Goal: Information Seeking & Learning: Check status

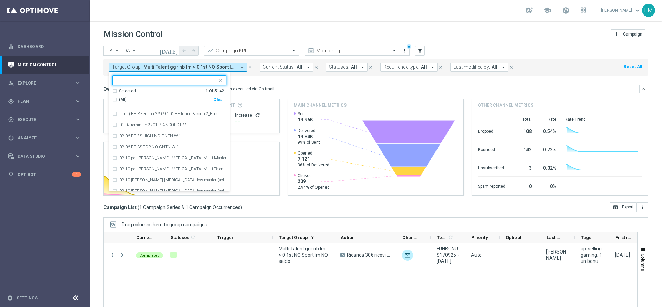
scroll to position [38, 0]
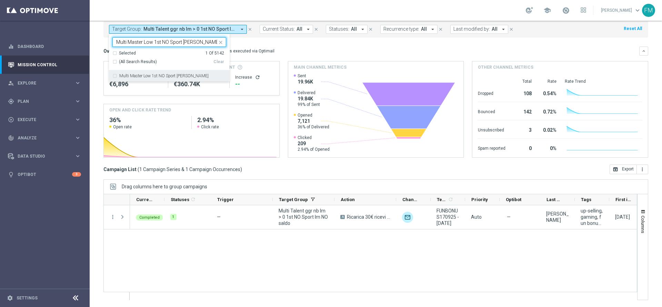
click at [174, 74] on label "Multi Master Low 1st NO Sport [PERSON_NAME]" at bounding box center [163, 76] width 89 height 4
type input "Multi Master Low 1st NO Sport [PERSON_NAME]"
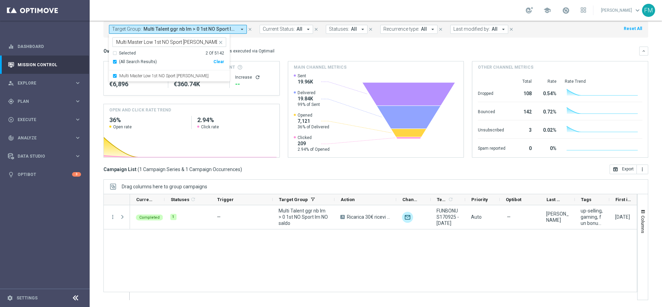
click at [199, 50] on div "Selected 2 Of 5142" at bounding box center [168, 53] width 112 height 6
click at [210, 13] on div "school Francesca Mascarucci keyboard_arrow_down FM" at bounding box center [376, 10] width 573 height 21
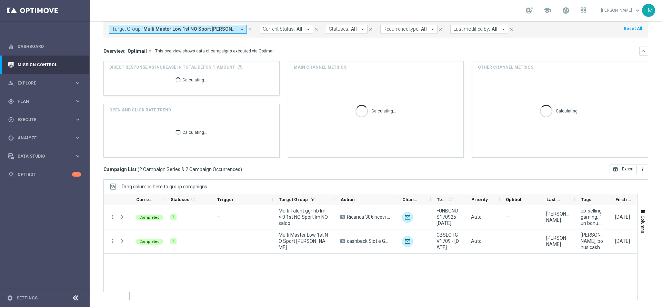
click at [208, 25] on button "Target Group: Multi Master Low 1st NO Sport saldo lm, Multi Talent ggr nb lm > …" at bounding box center [178, 29] width 138 height 9
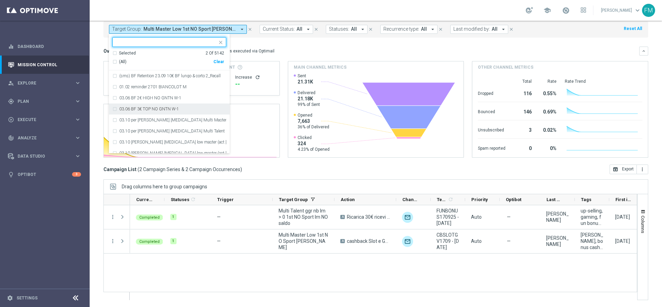
click at [219, 65] on div "(All) Clear" at bounding box center [168, 61] width 112 height 11
click at [0, 0] on div "Clear" at bounding box center [0, 0] width 0 height 0
click at [182, 40] on input "text" at bounding box center [166, 42] width 101 height 6
paste input "Multi Master Low 1st NO Sport [PERSON_NAME]"
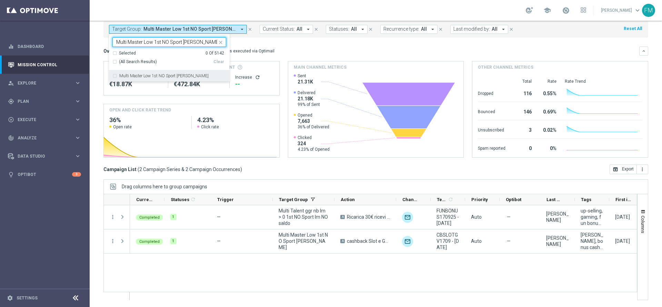
click at [172, 75] on label "Multi Master Low 1st NO Sport [PERSON_NAME]" at bounding box center [163, 76] width 89 height 4
type input "Multi Master Low 1st NO Sport [PERSON_NAME]"
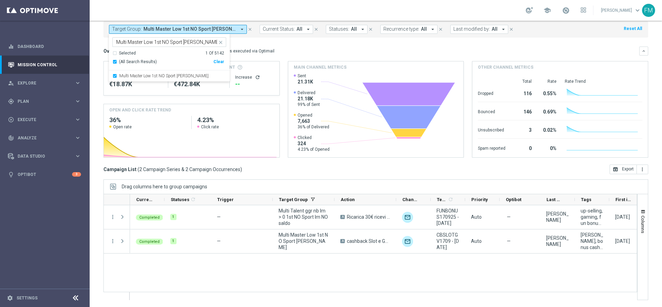
click at [247, 1] on div "school Francesca Mascarucci keyboard_arrow_down FM" at bounding box center [376, 10] width 573 height 21
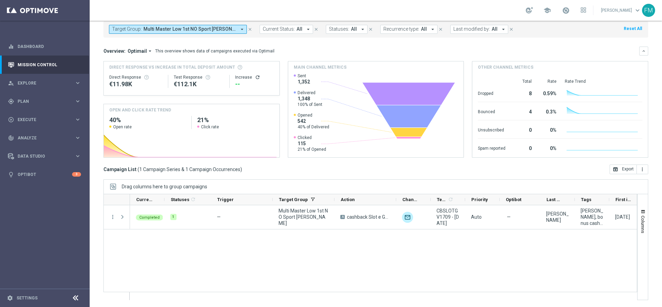
drag, startPoint x: 383, startPoint y: 288, endPoint x: 383, endPoint y: 293, distance: 5.5
click at [383, 293] on div at bounding box center [370, 247] width 534 height 106
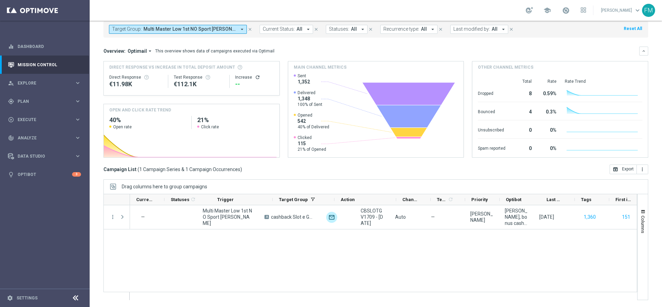
scroll to position [0, 0]
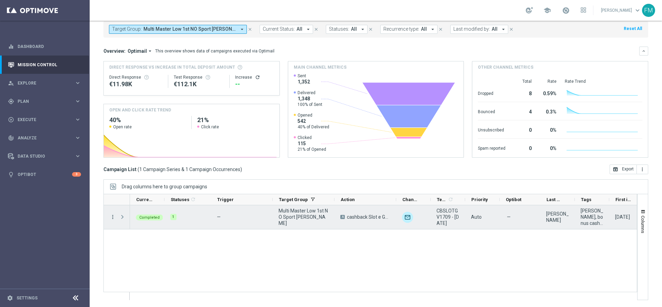
click at [113, 216] on icon "more_vert" at bounding box center [113, 217] width 6 height 6
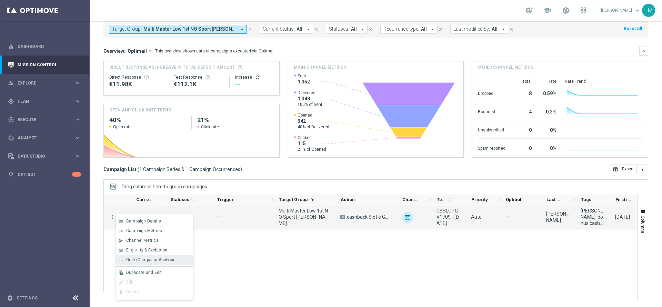
click at [156, 259] on span "Go to Campaign Analysis" at bounding box center [150, 259] width 49 height 5
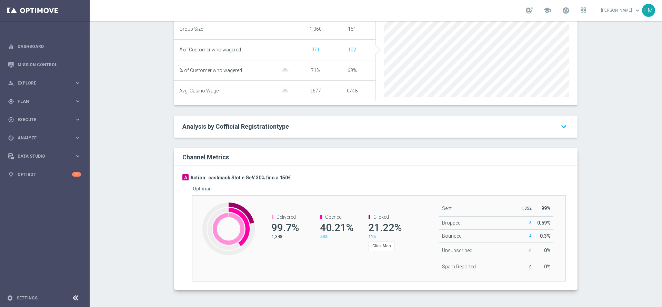
scroll to position [50, 0]
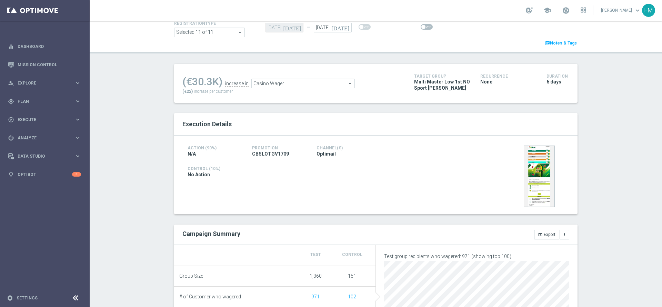
click at [311, 87] on span "Casino Wager" at bounding box center [303, 83] width 103 height 9
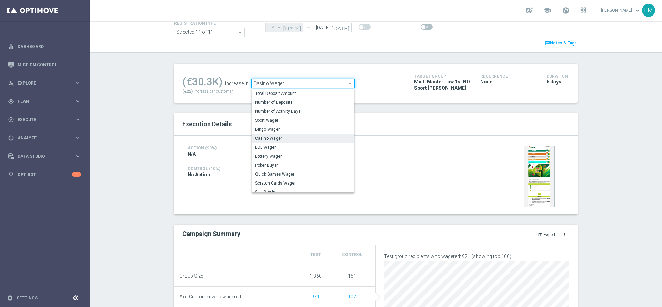
scroll to position [108, 0]
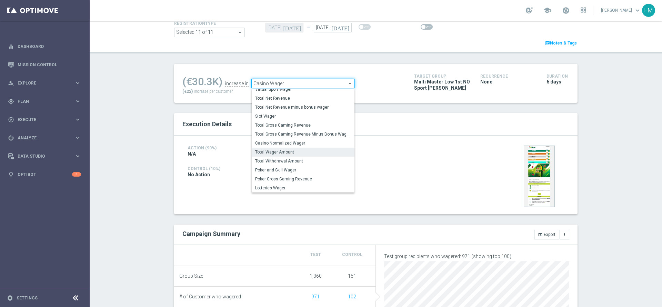
click at [293, 152] on span "Total Wager Amount" at bounding box center [303, 152] width 96 height 6
type input "Total Wager Amount"
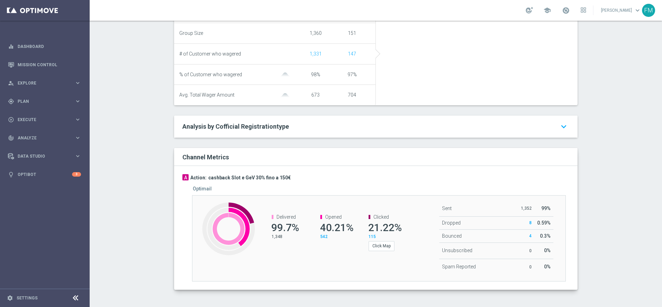
scroll to position [23, 0]
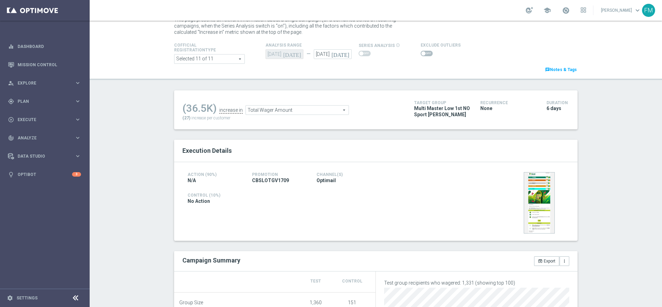
click at [421, 51] on span at bounding box center [427, 54] width 12 height 6
click at [421, 51] on input "checkbox" at bounding box center [427, 54] width 12 height 6
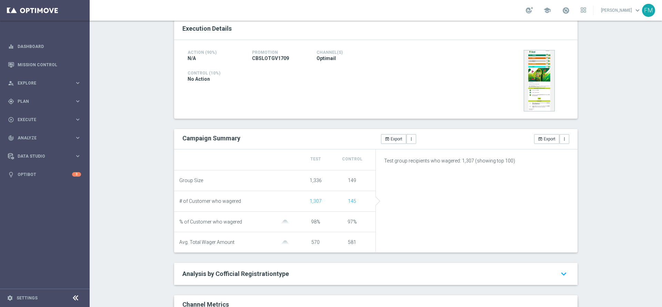
scroll to position [4, 0]
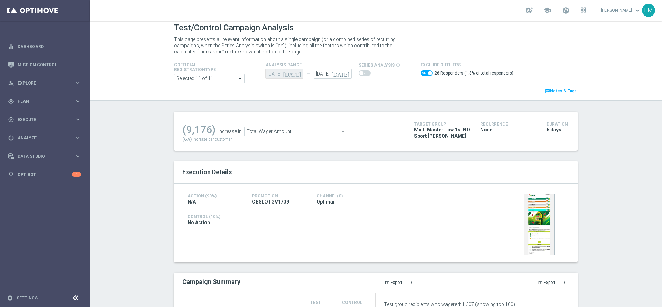
click at [303, 135] on span "Total Wager Amount" at bounding box center [296, 131] width 103 height 9
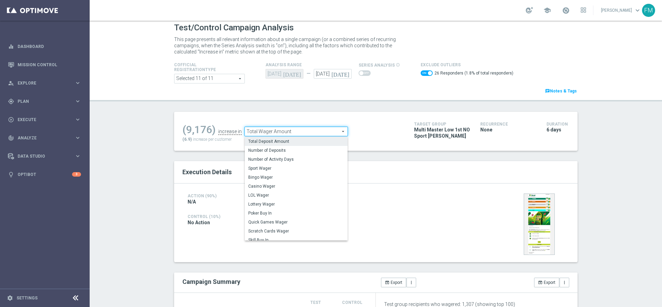
click at [293, 146] on label "Total Deposit Amount" at bounding box center [296, 141] width 103 height 9
checkbox input "false"
type input "Total Deposit Amount"
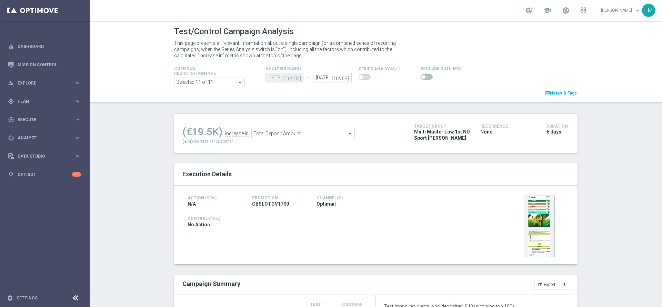
click at [422, 75] on span at bounding box center [424, 77] width 4 height 4
click at [421, 75] on input "checkbox" at bounding box center [427, 77] width 12 height 6
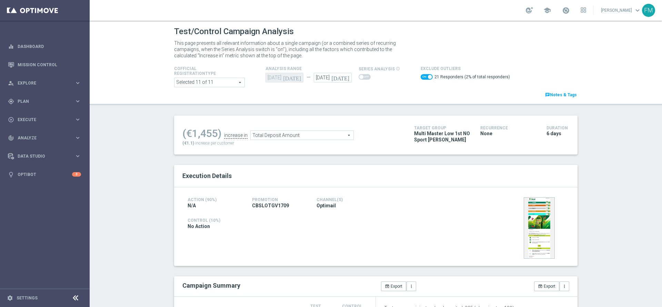
click at [271, 136] on span "Total Deposit Amount" at bounding box center [302, 135] width 103 height 9
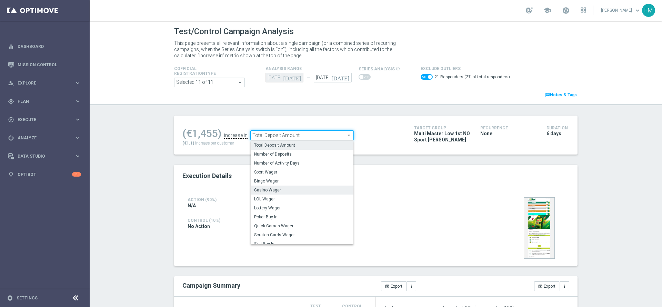
click at [307, 190] on span "Casino Wager" at bounding box center [302, 190] width 96 height 6
checkbox input "false"
type input "Casino Wager"
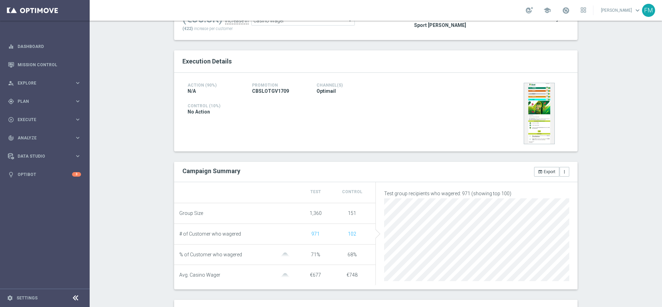
scroll to position [26, 0]
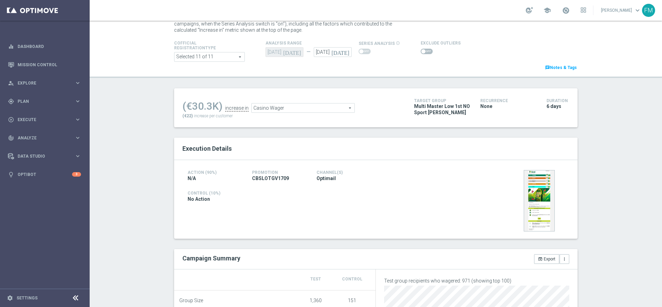
click at [421, 50] on span at bounding box center [427, 52] width 12 height 6
click at [421, 50] on input "checkbox" at bounding box center [427, 52] width 12 height 6
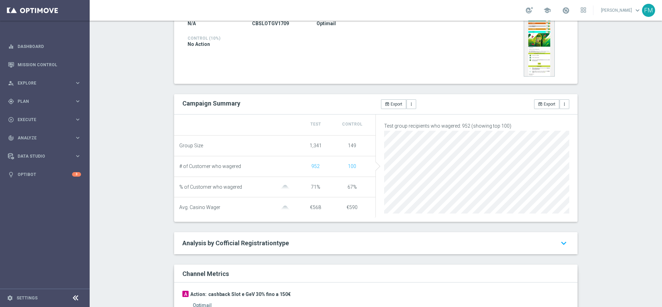
scroll to position [53, 0]
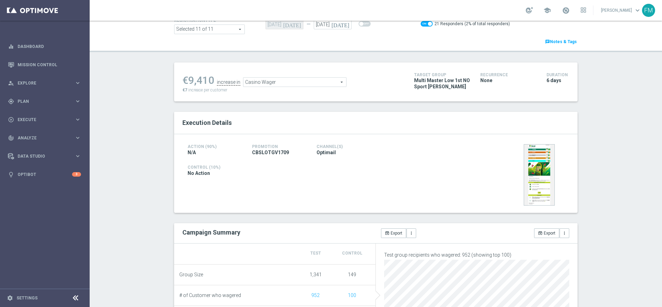
click at [301, 79] on span "Casino Wager" at bounding box center [295, 82] width 103 height 9
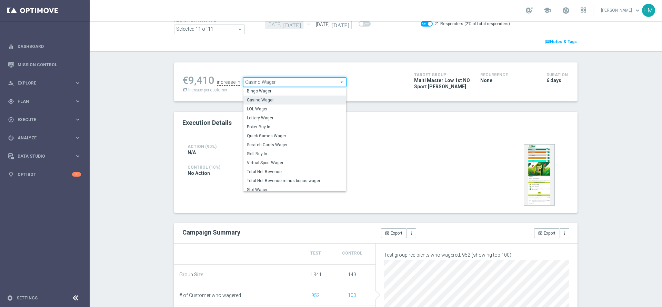
scroll to position [43, 0]
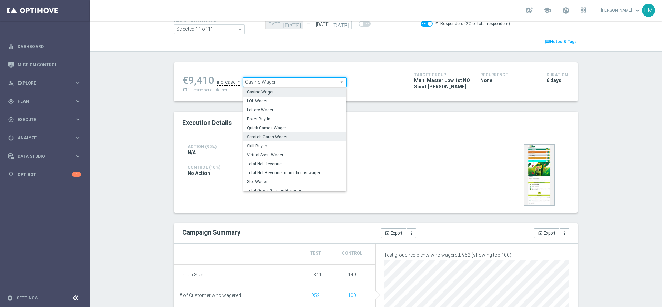
click at [284, 137] on span "Scratch Cards Wager" at bounding box center [295, 137] width 96 height 6
checkbox input "false"
type input "Scratch Cards Wager"
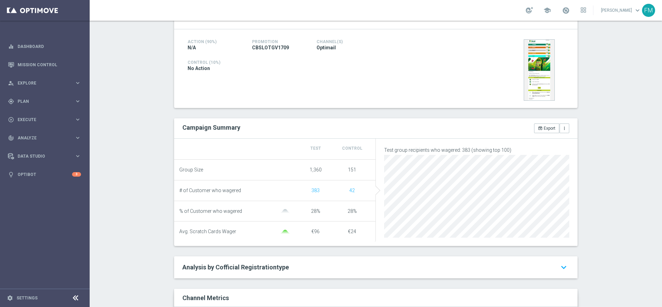
scroll to position [157, 0]
